Goal: Check status: Check status

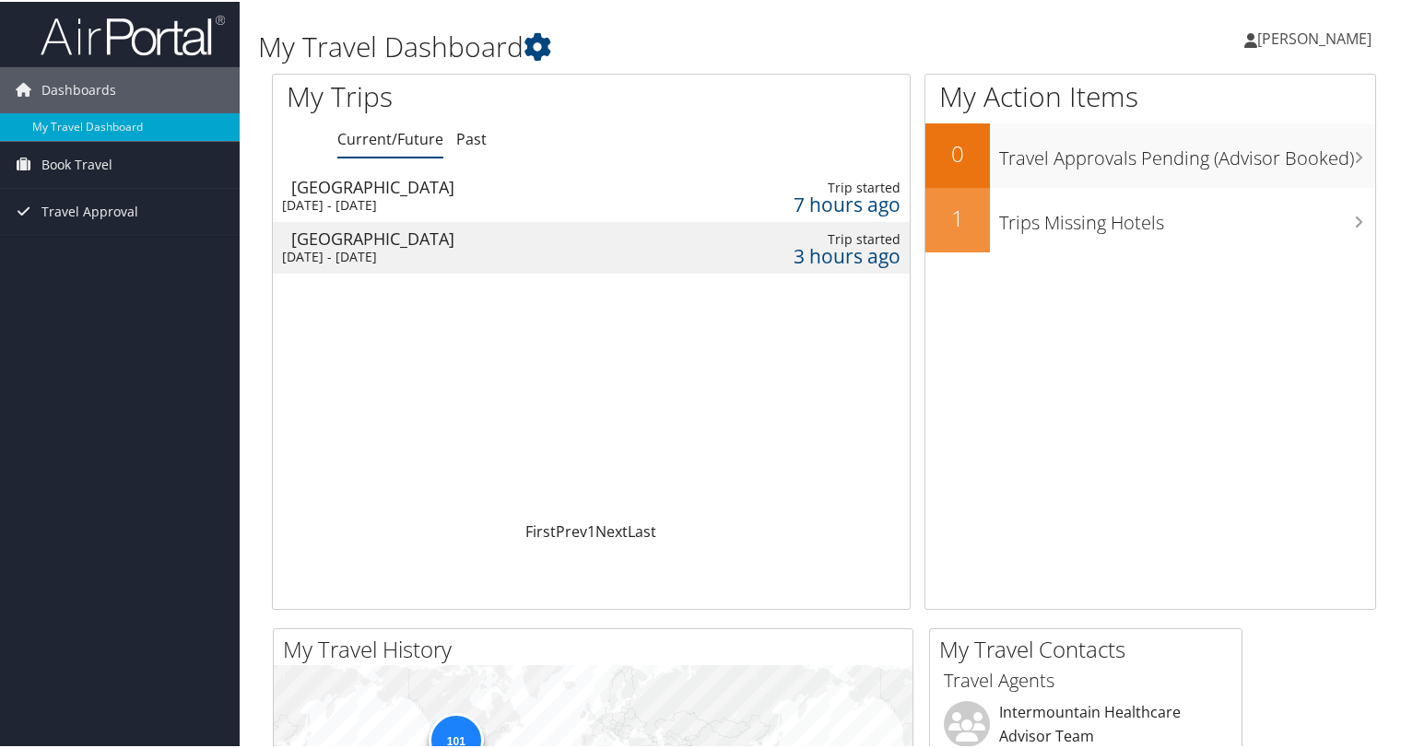
click at [419, 188] on div "[GEOGRAPHIC_DATA]" at bounding box center [475, 185] width 368 height 17
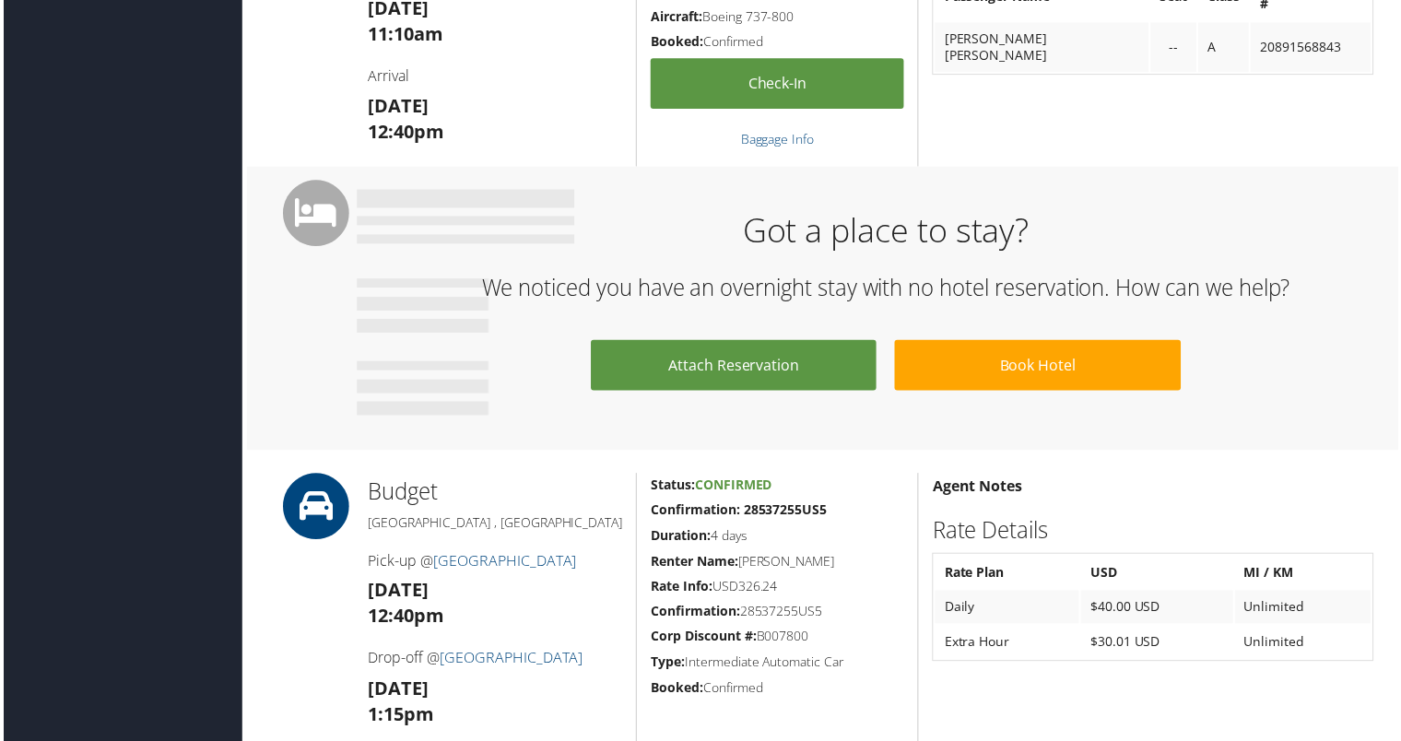
scroll to position [691, 0]
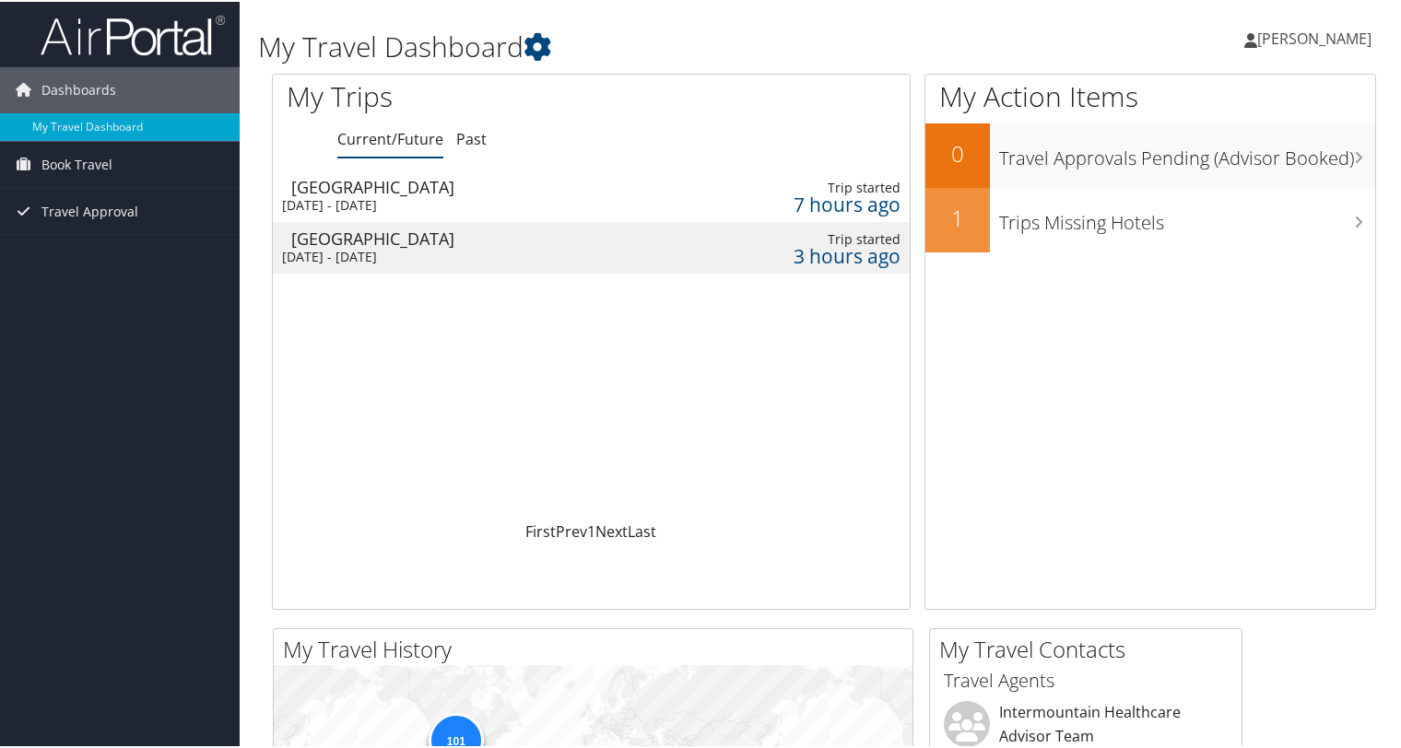
click at [432, 241] on div "Salt Lake City" at bounding box center [475, 237] width 368 height 17
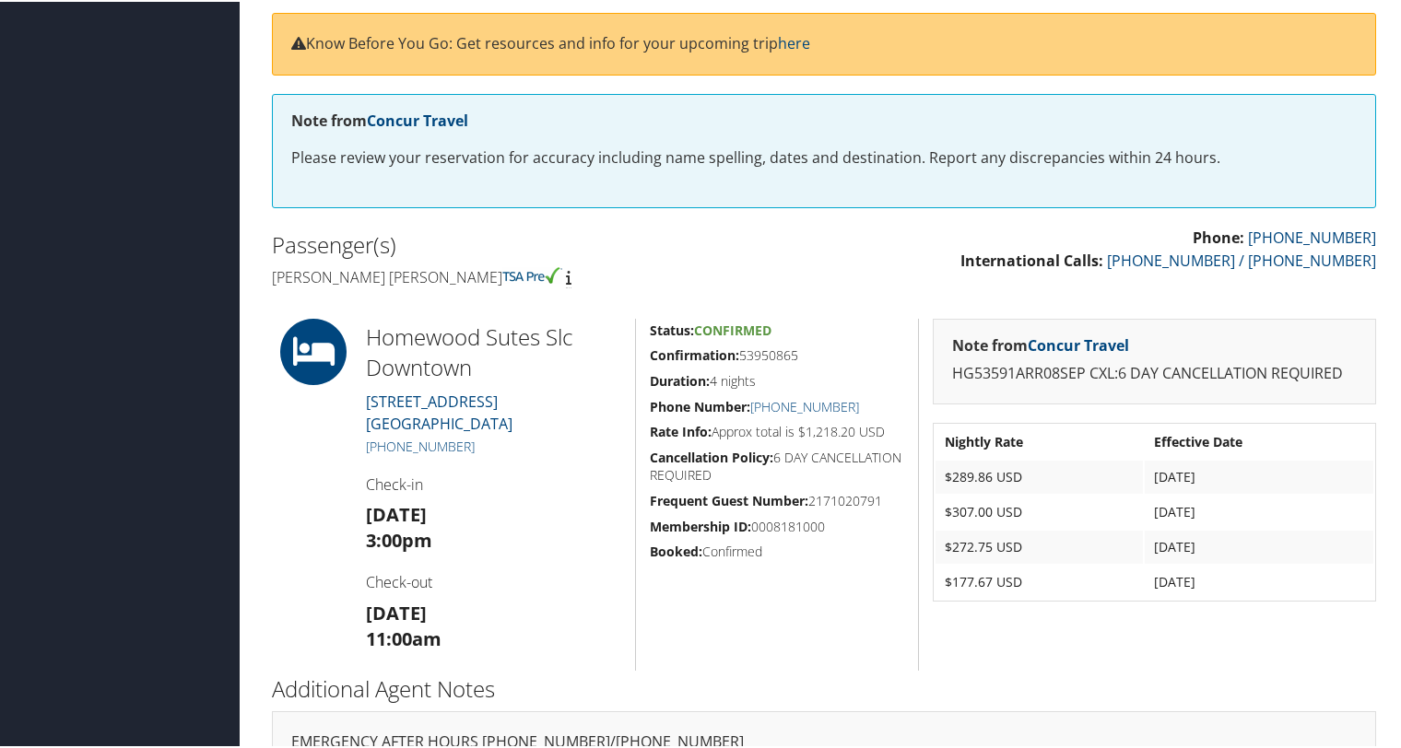
scroll to position [315, 0]
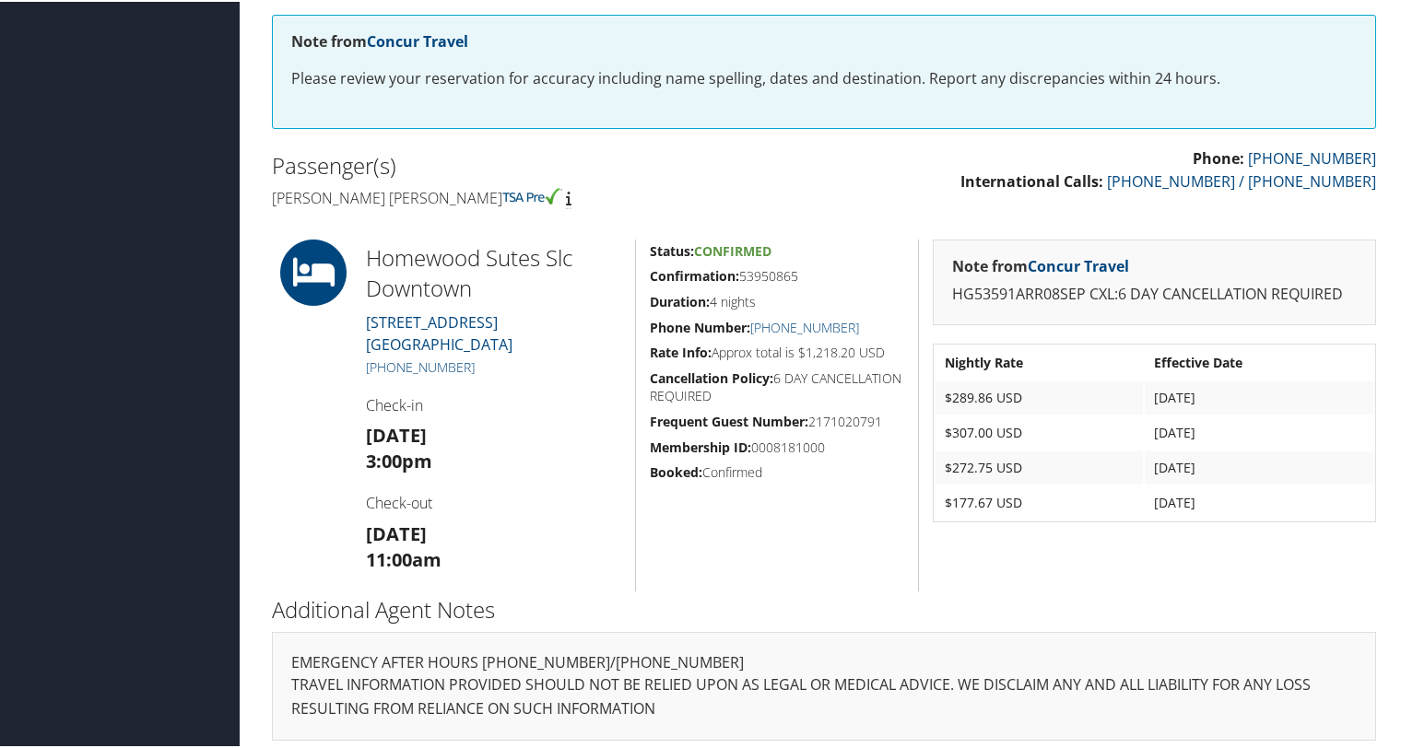
click at [548, 457] on h3 "Mon 08 Sep 3:00pm" at bounding box center [493, 447] width 255 height 52
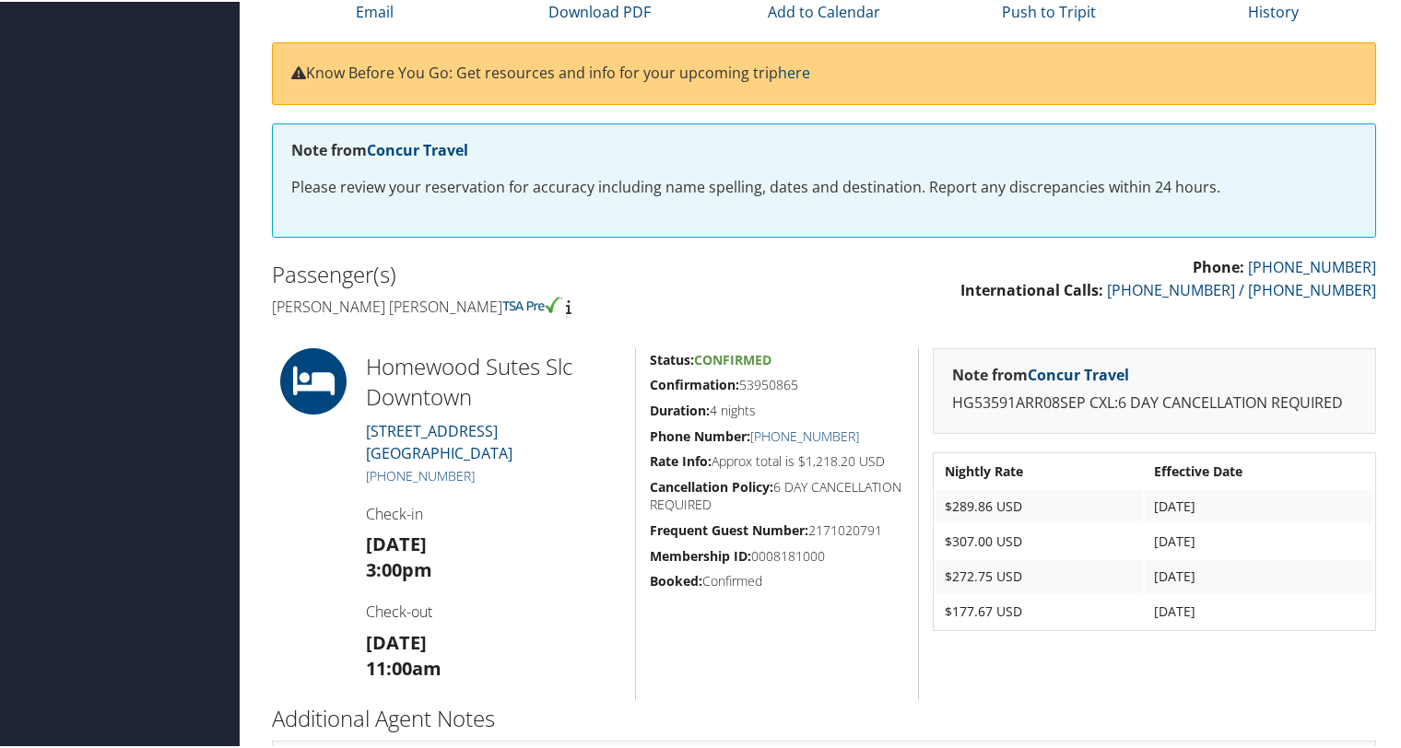
scroll to position [213, 0]
